Goal: Transaction & Acquisition: Purchase product/service

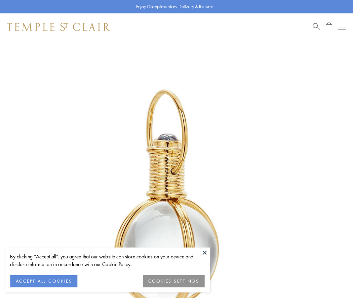
scroll to position [175, 0]
